Goal: Browse casually

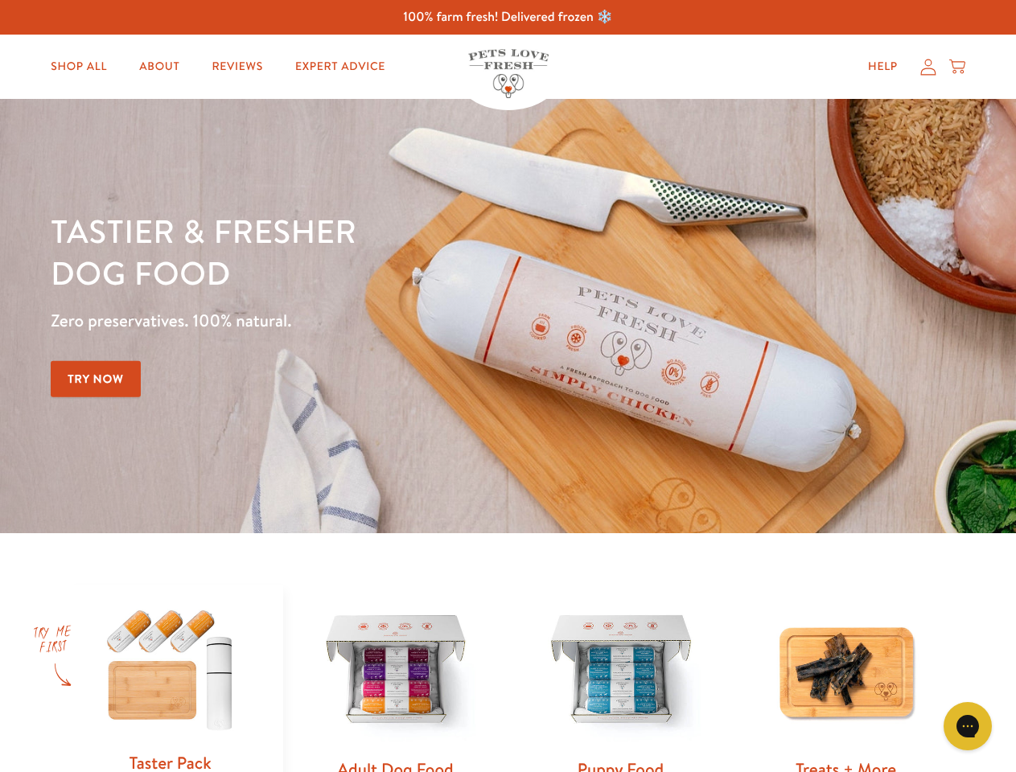
click at [508, 386] on div "Tastier & fresher dog food Zero preservatives. 100% natural. Try Now" at bounding box center [356, 316] width 610 height 212
click at [968, 726] on icon "Gorgias live chat" at bounding box center [967, 725] width 15 height 15
